Goal: Task Accomplishment & Management: Manage account settings

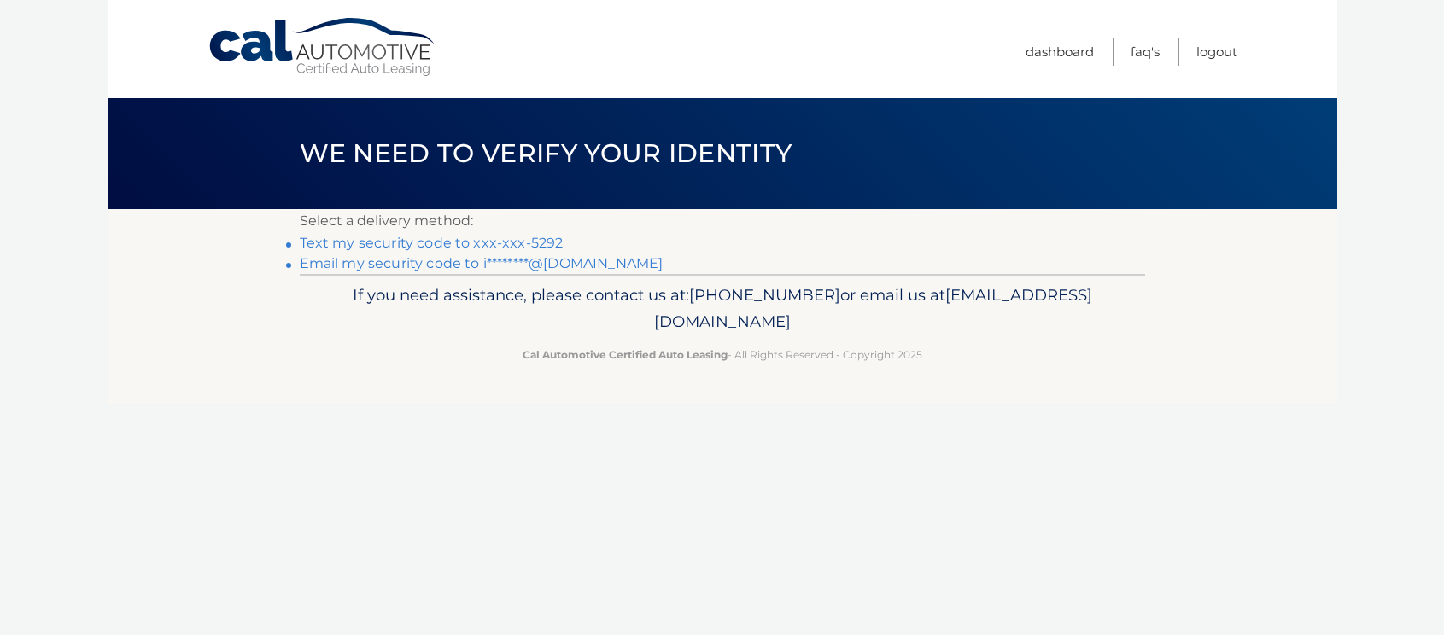
click at [347, 238] on link "Text my security code to xxx-xxx-5292" at bounding box center [432, 243] width 264 height 16
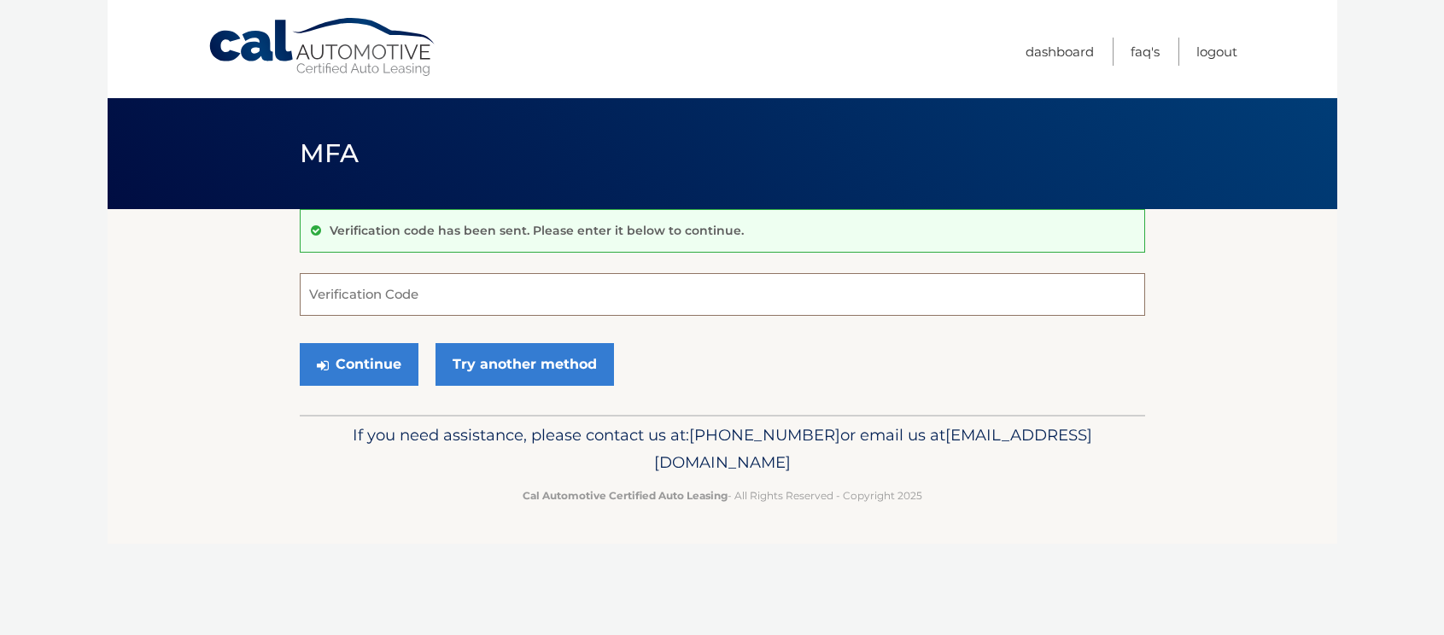
click at [359, 288] on input "Verification Code" at bounding box center [722, 294] width 845 height 43
type input "742650"
click at [350, 365] on button "Continue" at bounding box center [359, 364] width 119 height 43
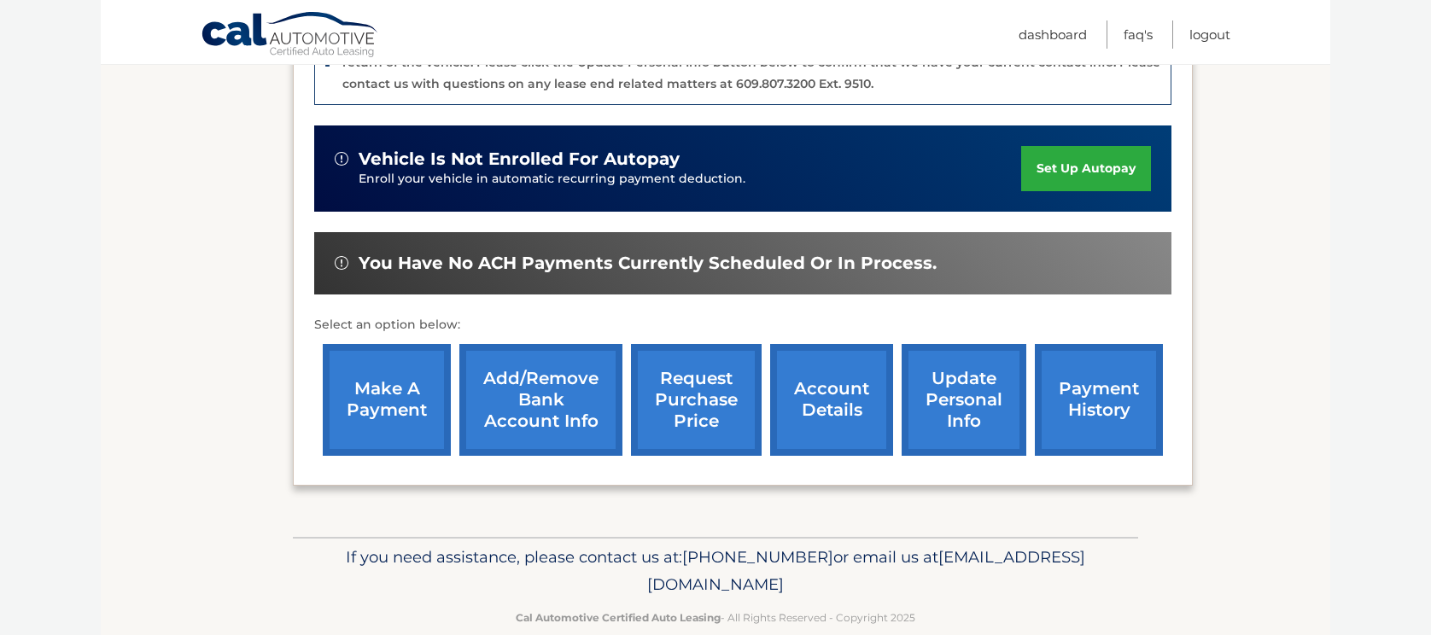
scroll to position [506, 0]
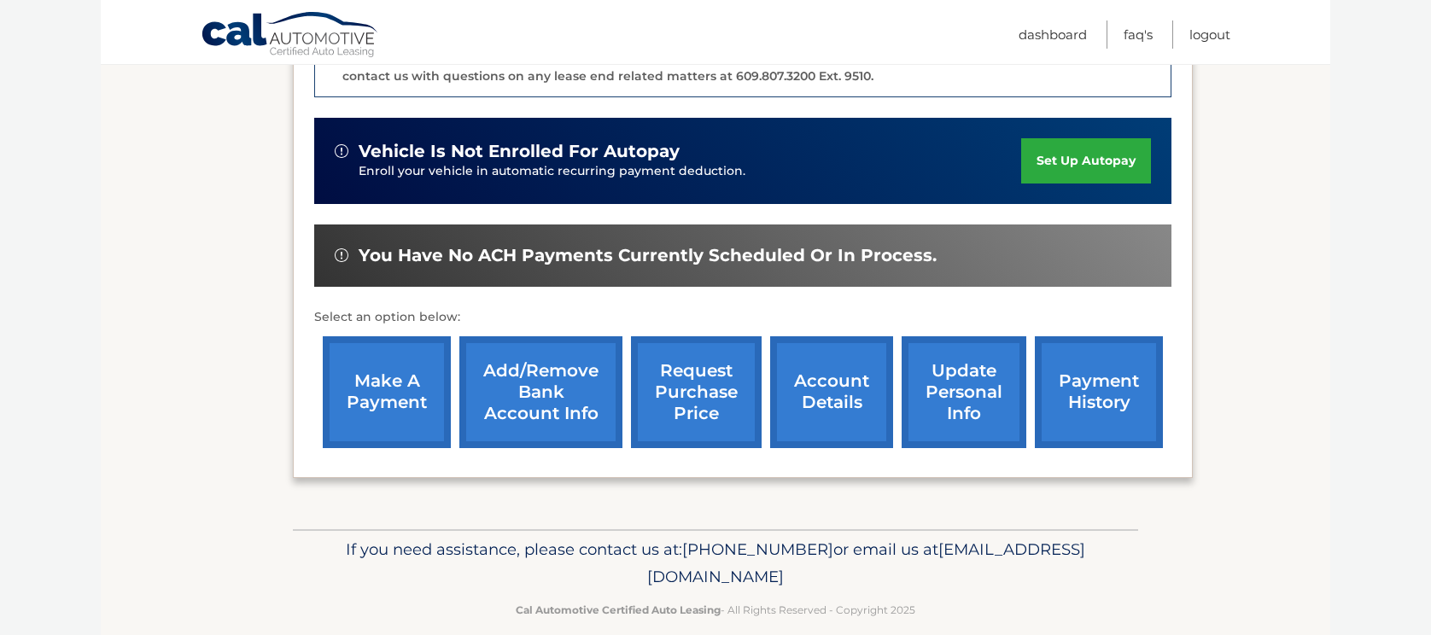
click at [1095, 361] on link "payment history" at bounding box center [1099, 392] width 128 height 112
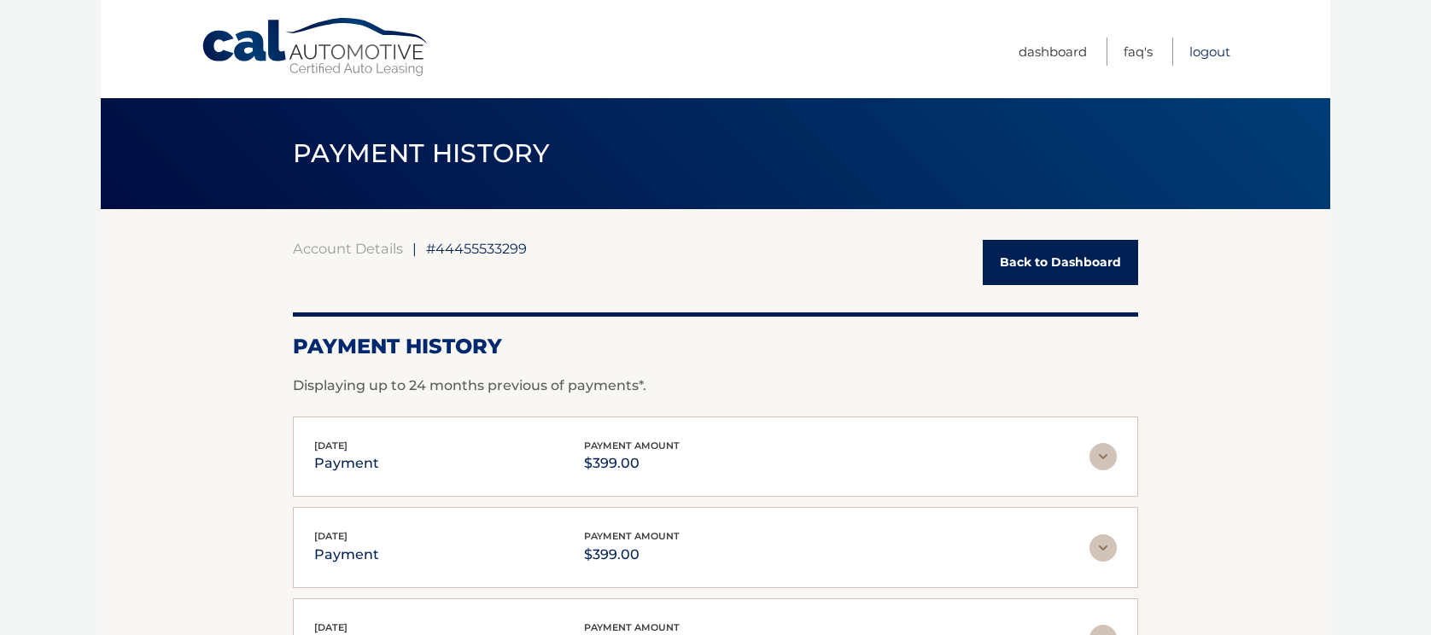
click at [1205, 50] on link "Logout" at bounding box center [1209, 52] width 41 height 28
